Goal: Transaction & Acquisition: Purchase product/service

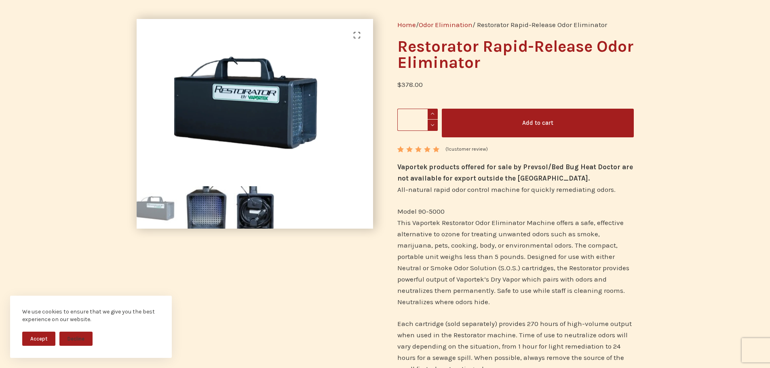
scroll to position [81, 0]
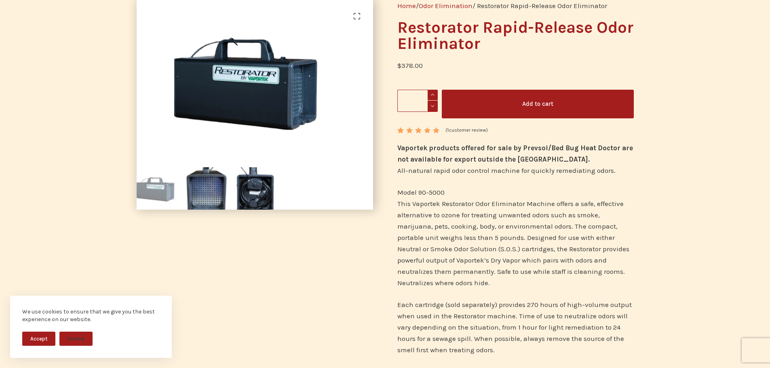
click at [473, 234] on p "Model 90-5000 This Vaportek Restorator Odor Eliminator Machine offers a safe, e…" at bounding box center [516, 238] width 237 height 102
drag, startPoint x: 398, startPoint y: 149, endPoint x: 426, endPoint y: 150, distance: 27.5
click at [426, 150] on strong "Vaportek products offered for sale by Prevsol/Bed Bug Heat Doctor are not avail…" at bounding box center [516, 153] width 236 height 19
copy strong "Vaportek"
